Goal: Task Accomplishment & Management: Complete application form

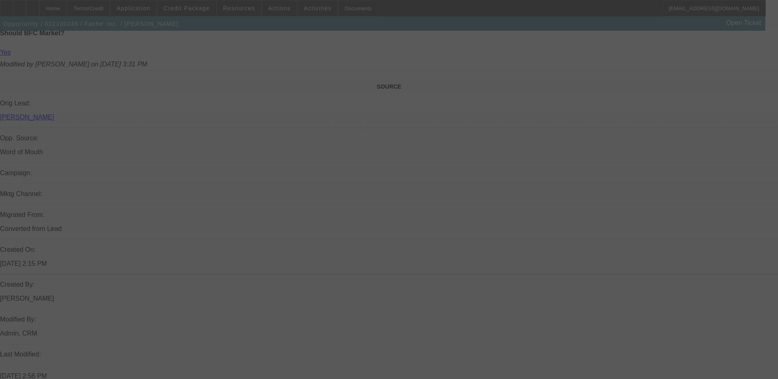
scroll to position [533, 0]
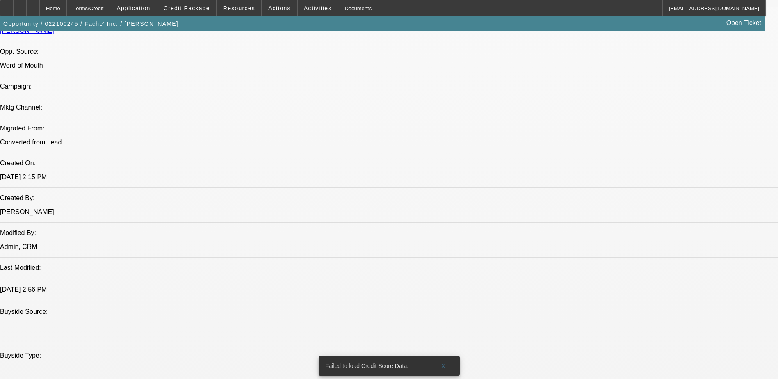
select select "0"
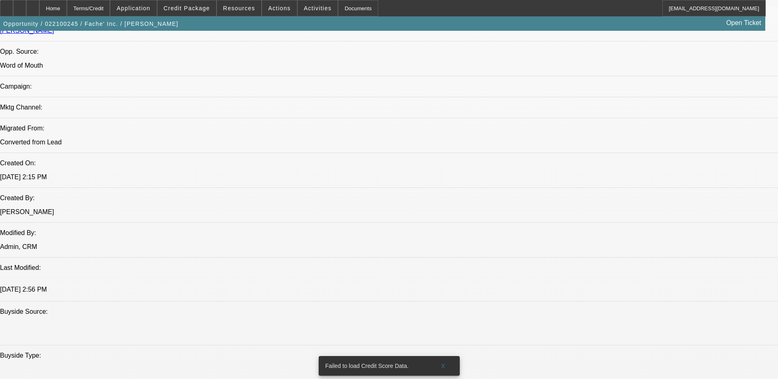
select select "0"
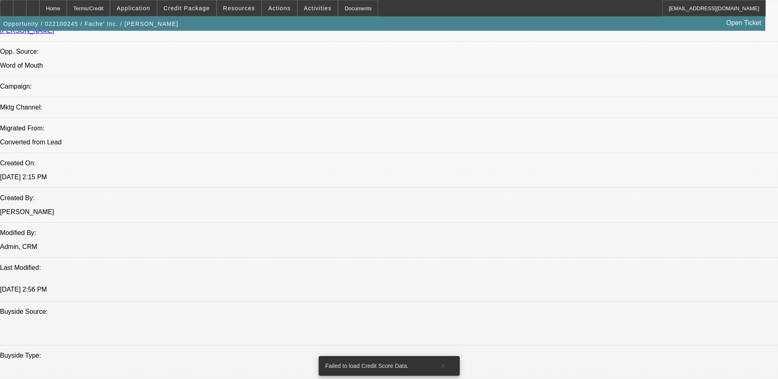
select select "0"
select select "1"
select select "3"
select select "6"
select select "1"
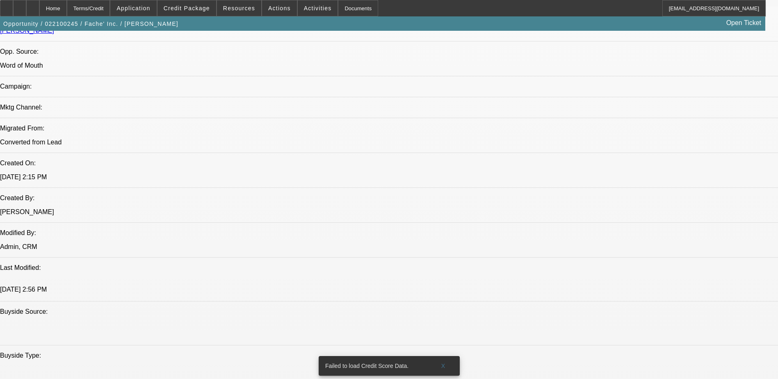
select select "3"
select select "6"
select select "1"
select select "2"
select select "6"
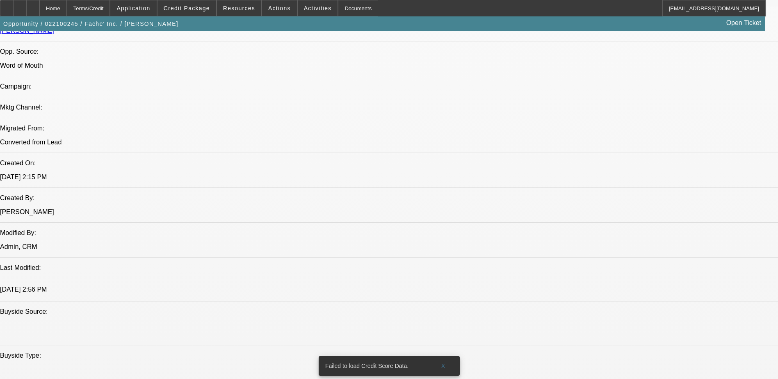
select select "1"
select select "3"
select select "6"
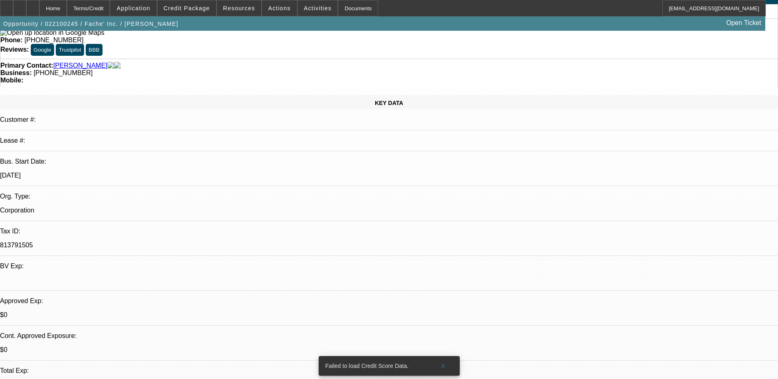
scroll to position [0, 0]
